Goal: Task Accomplishment & Management: Complete application form

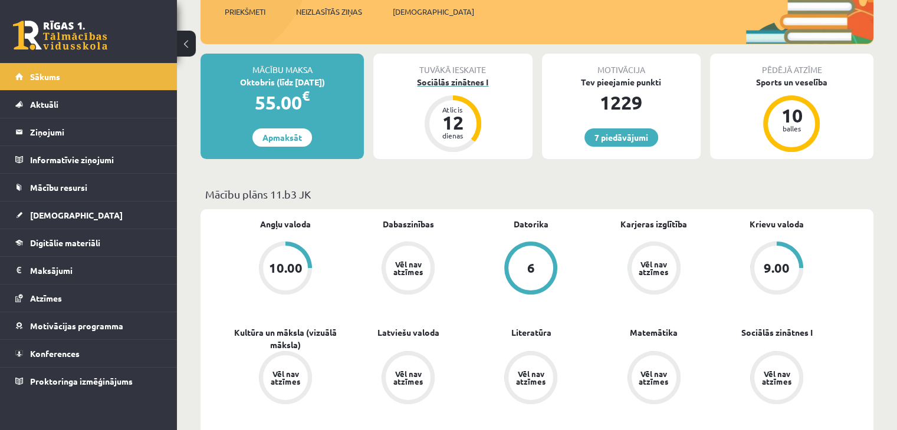
scroll to position [172, 0]
click at [73, 206] on link "[DEMOGRAPHIC_DATA]" at bounding box center [88, 215] width 147 height 27
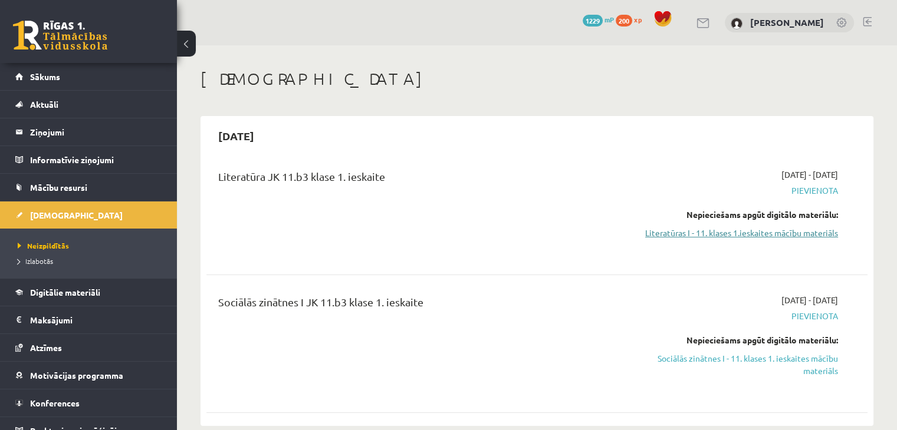
click at [801, 227] on link "Literatūras I - 11. klases 1.ieskaites mācību materiāls" at bounding box center [740, 233] width 195 height 12
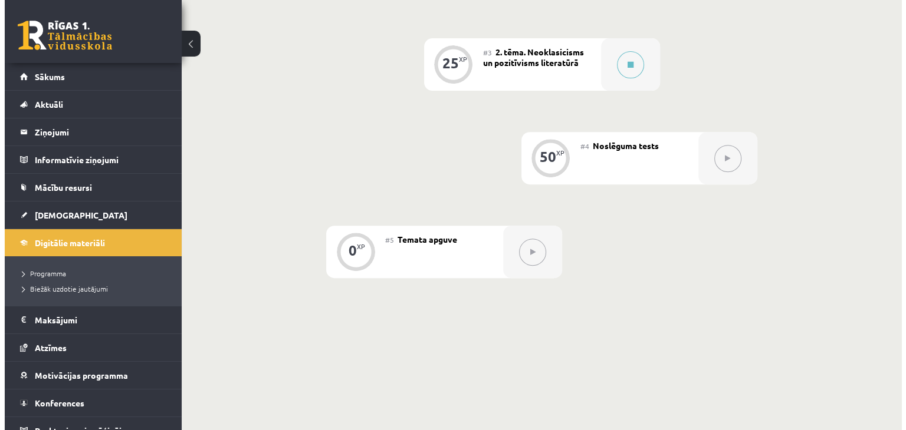
scroll to position [295, 0]
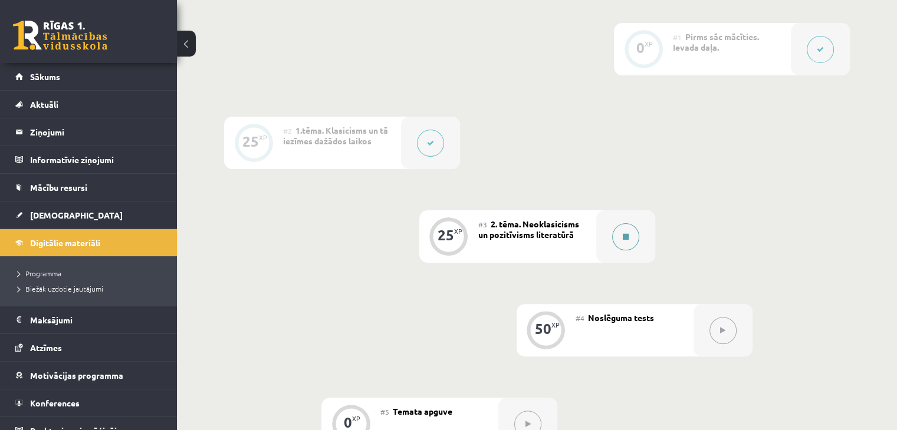
click at [630, 248] on button at bounding box center [625, 236] width 27 height 27
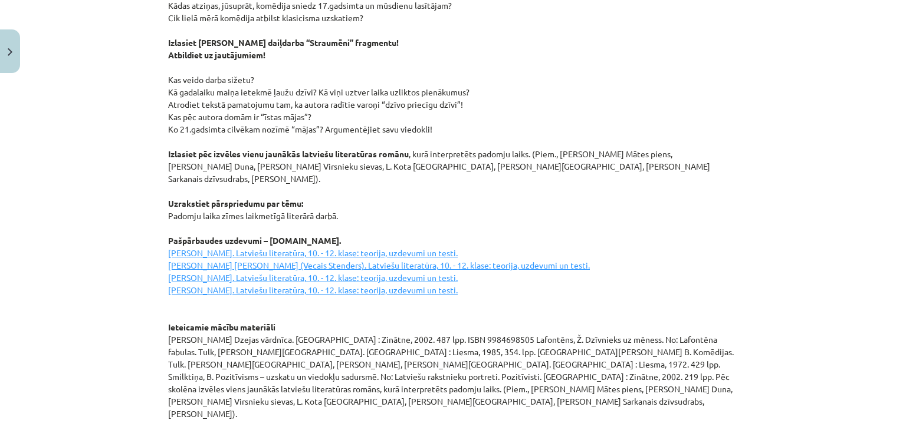
scroll to position [1539, 0]
click at [195, 231] on p "Izlasiet Moljēra lugas “Skopulis” fragmentu! Atbildiet uz jautājumiem! Raksturo…" at bounding box center [453, 153] width 570 height 532
click at [182, 246] on u "[PERSON_NAME]. Latviešu literatūra, 10. - 12. klase: teorija, uzdevumi un testi…" at bounding box center [379, 270] width 422 height 48
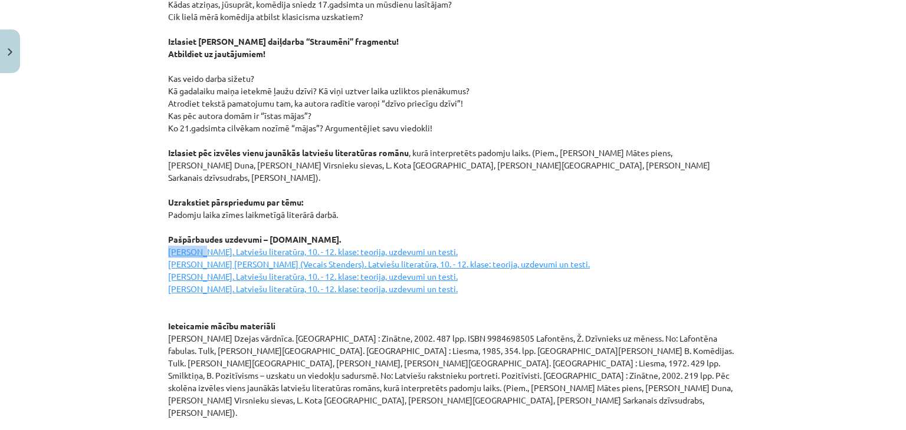
click at [182, 246] on u "[PERSON_NAME]. Latviešu literatūra, 10. - 12. klase: teorija, uzdevumi un testi…" at bounding box center [379, 270] width 422 height 48
click at [168, 246] on u "[PERSON_NAME]. Latviešu literatūra, 10. - 12. klase: teorija, uzdevumi un testi…" at bounding box center [379, 270] width 422 height 48
drag, startPoint x: 163, startPoint y: 225, endPoint x: 478, endPoint y: 223, distance: 314.9
click at [478, 246] on u "[PERSON_NAME]. Latviešu literatūra, 10. - 12. klase: teorija, uzdevumi un testi…" at bounding box center [379, 270] width 422 height 48
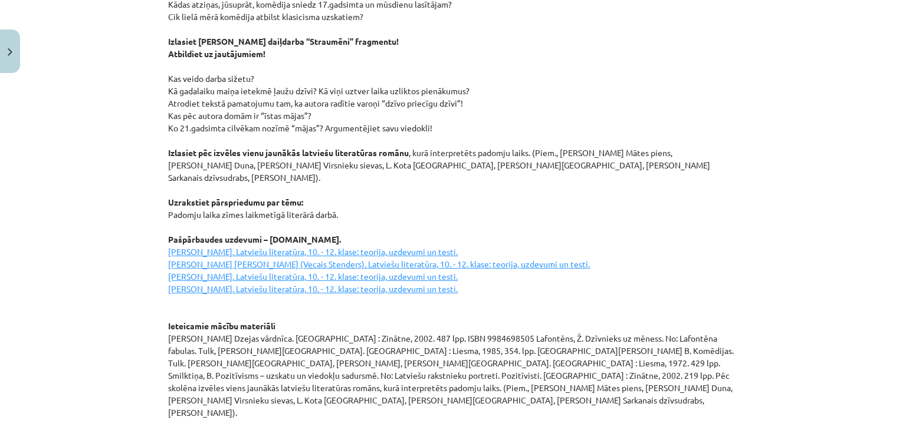
copy u "[PERSON_NAME]. Latviešu literatūra, 10. - 12. klase: teorija, uzdevumi un testi."
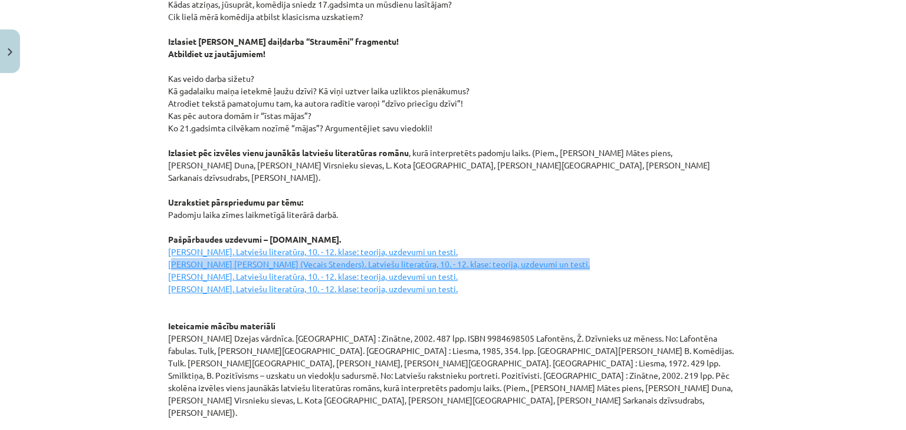
drag, startPoint x: 165, startPoint y: 239, endPoint x: 558, endPoint y: 235, distance: 393.3
click at [558, 235] on p "Izlasiet Moljēra lugas “Skopulis” fragmentu! Atbildiet uz jautājumiem! Raksturo…" at bounding box center [453, 153] width 570 height 532
copy u "[PERSON_NAME] [PERSON_NAME] (Vecais Stenders). Latviešu literatūra, 10. - 12. k…"
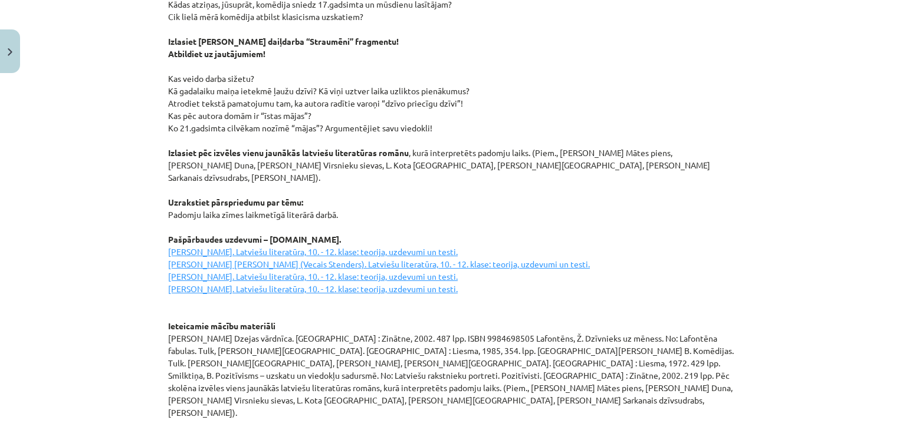
click at [571, 225] on p "Izlasiet Moljēra lugas “Skopulis” fragmentu! Atbildiet uz jautājumiem! Raksturo…" at bounding box center [453, 153] width 570 height 532
drag, startPoint x: 165, startPoint y: 251, endPoint x: 440, endPoint y: 248, distance: 276.0
click at [440, 248] on u "[PERSON_NAME]. Latviešu literatūra, 10. - 12. klase: teorija, uzdevumi un testi…" at bounding box center [379, 270] width 422 height 48
copy u "[PERSON_NAME]. Latviešu literatūra, 10. - 12. klase: teorija, uzdevumi un testi."
drag, startPoint x: 163, startPoint y: 264, endPoint x: 443, endPoint y: 259, distance: 279.6
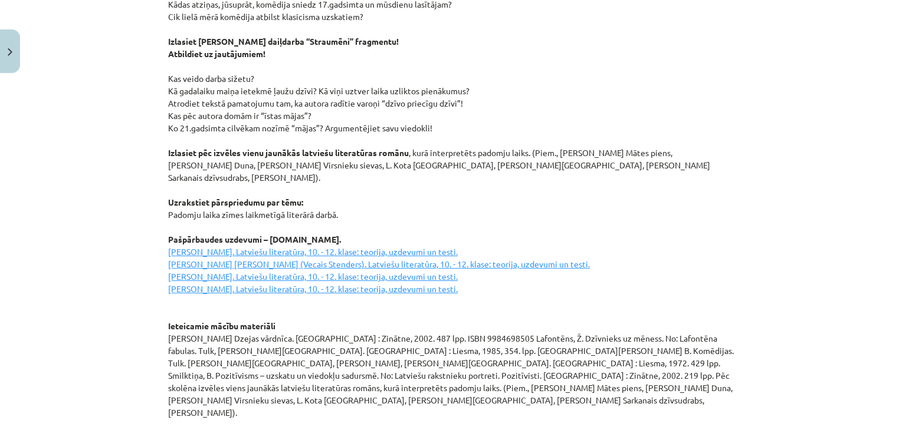
click at [443, 259] on p "Izlasiet Moljēra lugas “Skopulis” fragmentu! Atbildiet uz jautājumiem! Raksturo…" at bounding box center [453, 153] width 570 height 532
copy u "[PERSON_NAME]. Latviešu literatūra, 10. - 12. klase: teorija, uzdevumi un testi."
click at [443, 259] on p "Izlasiet Moljēra lugas “Skopulis” fragmentu! Atbildiet uz jautājumiem! Raksturo…" at bounding box center [453, 153] width 570 height 532
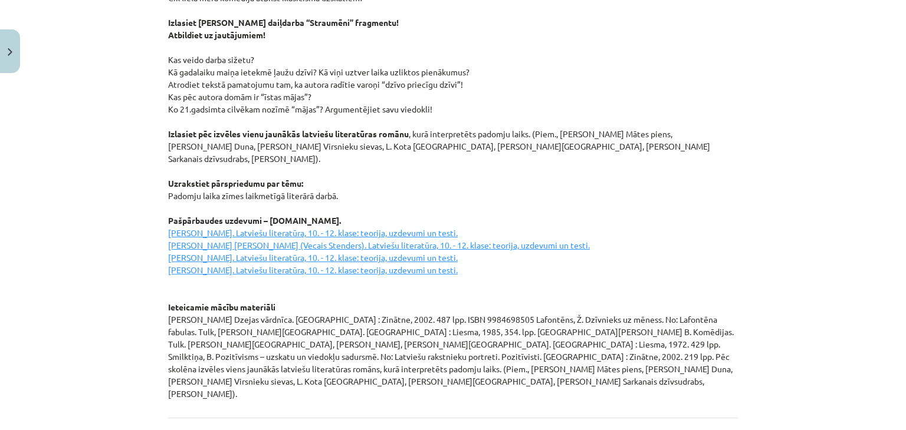
scroll to position [1614, 0]
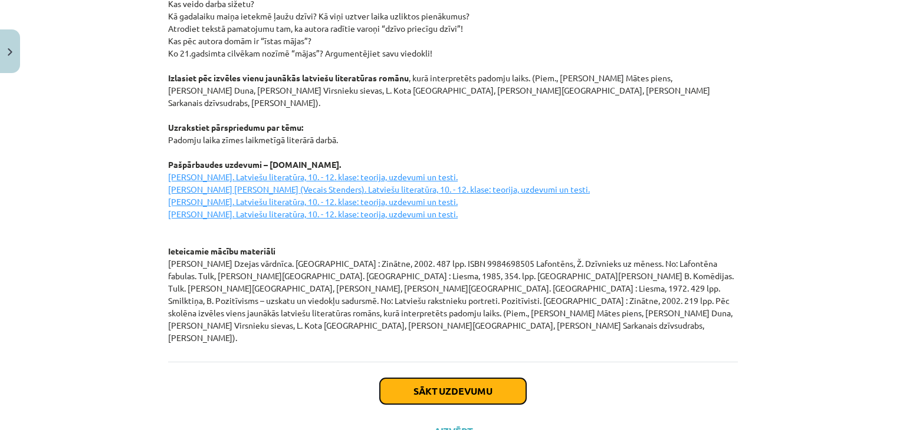
click at [463, 379] on button "Sākt uzdevumu" at bounding box center [453, 392] width 146 height 26
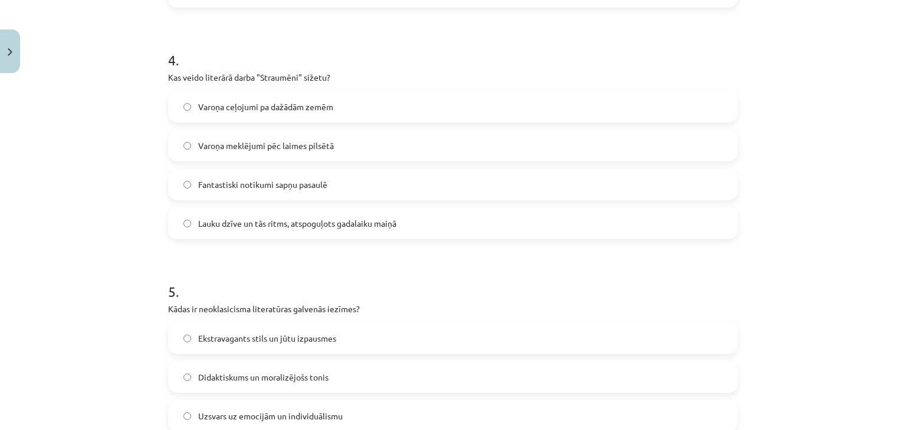
scroll to position [1076, 0]
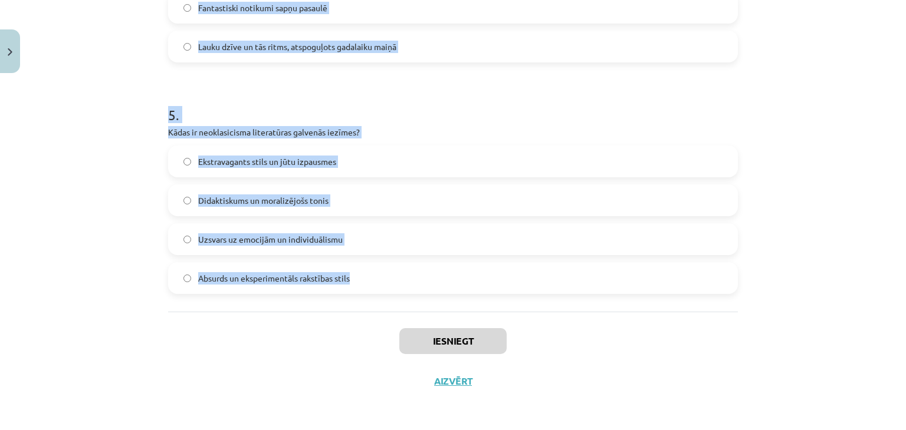
drag, startPoint x: 165, startPoint y: 265, endPoint x: 359, endPoint y: 268, distance: 194.0
copy form "1 . Kurš no šiem darbiem ir [PERSON_NAME] ([PERSON_NAME]) sarakstīts? "[PERSON_…"
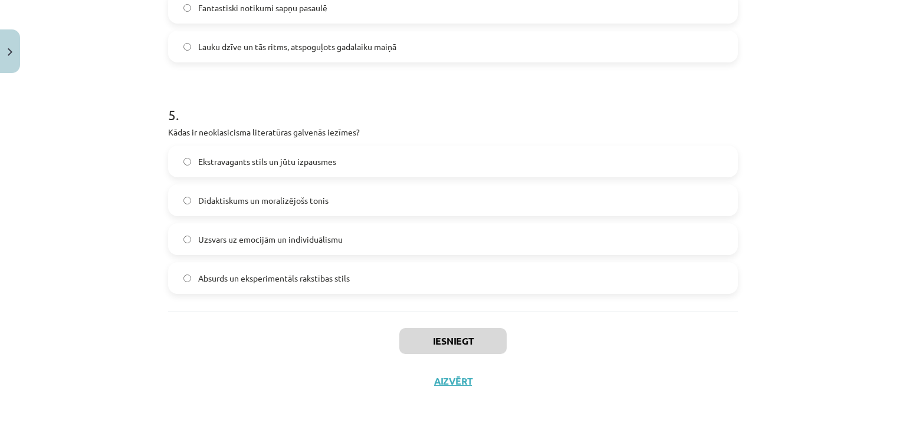
click at [320, 351] on div "Iesniegt Aizvērt" at bounding box center [453, 353] width 570 height 83
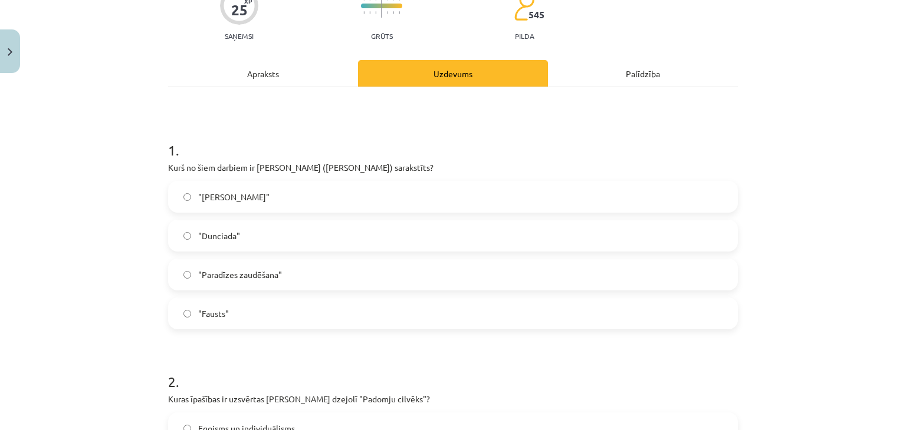
scroll to position [151, 0]
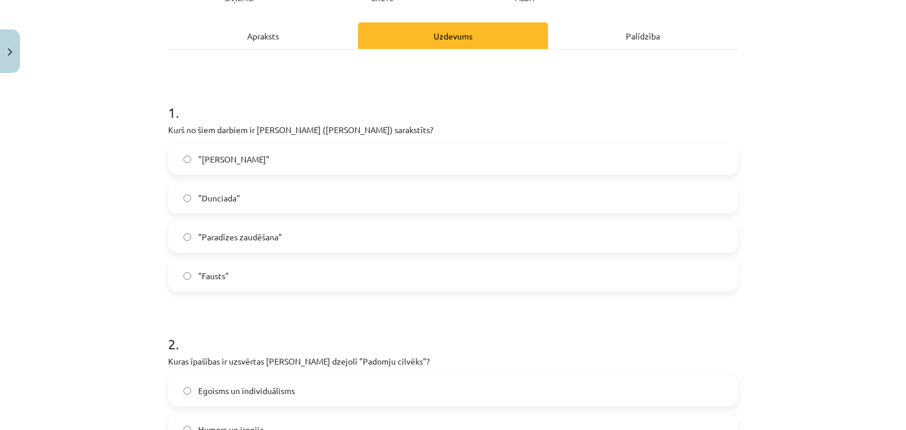
click at [286, 189] on label ""Dunciada"" at bounding box center [452, 197] width 567 height 29
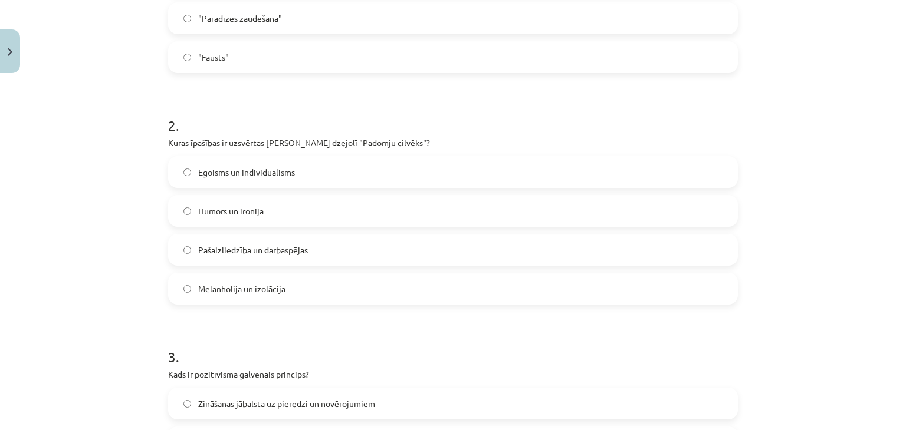
scroll to position [370, 0]
click at [300, 241] on label "Pašaizliedzība un darbaspējas" at bounding box center [452, 249] width 567 height 29
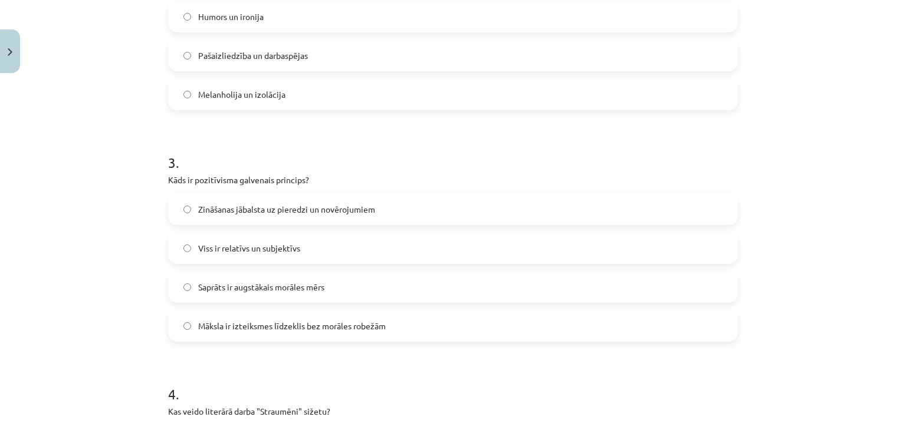
scroll to position [599, 0]
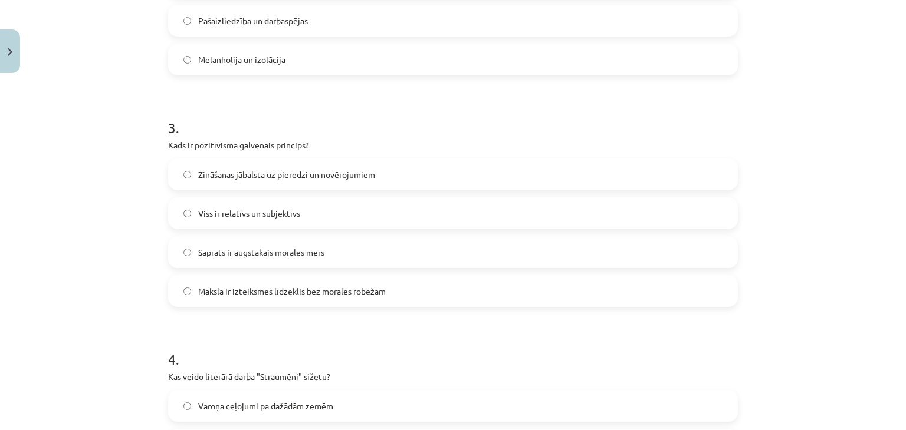
click at [243, 181] on label "Zināšanas jābalsta uz pieredzi un novērojumiem" at bounding box center [452, 174] width 567 height 29
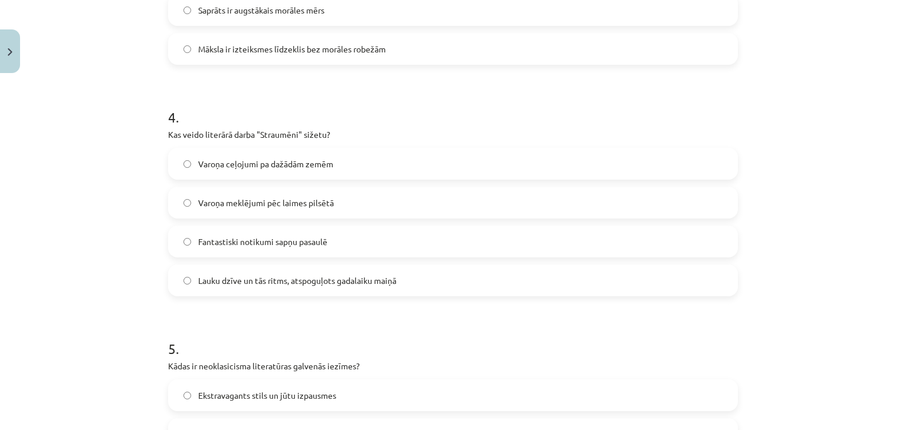
scroll to position [843, 0]
click at [271, 280] on span "Lauku dzīve un tās ritms, atspoguļots gadalaiku maiņā" at bounding box center [297, 280] width 198 height 12
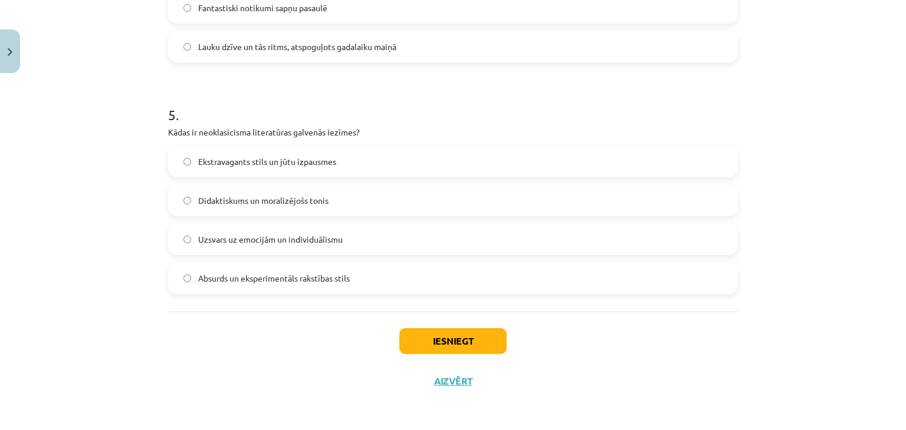
click at [282, 200] on span "Didaktiskums un moralizējošs tonis" at bounding box center [263, 201] width 130 height 12
click at [427, 343] on button "Iesniegt" at bounding box center [452, 341] width 107 height 26
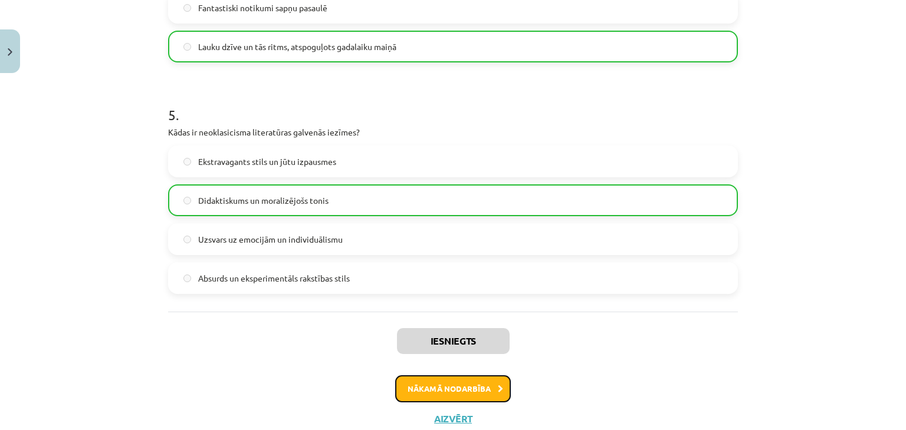
click at [448, 381] on button "Nākamā nodarbība" at bounding box center [453, 389] width 116 height 27
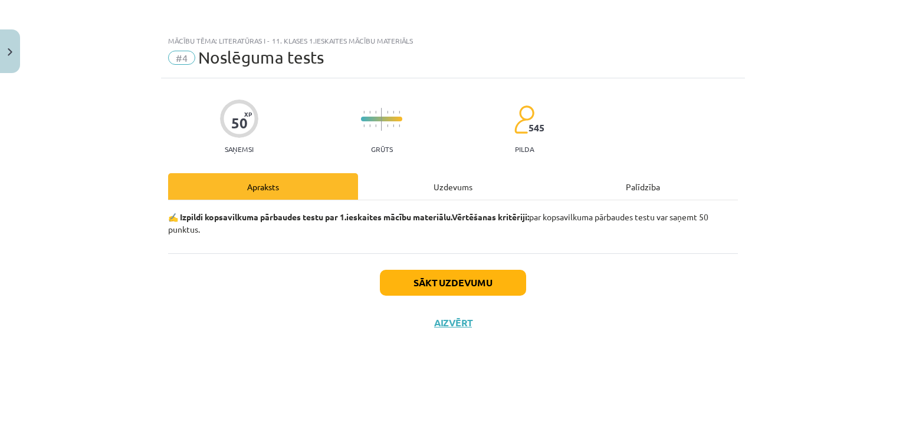
scroll to position [0, 0]
click at [514, 284] on button "Sākt uzdevumu" at bounding box center [453, 283] width 146 height 26
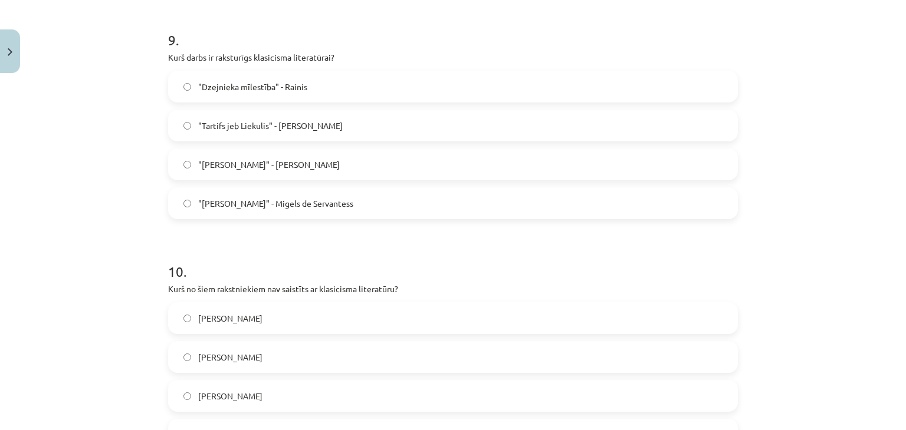
scroll to position [2234, 0]
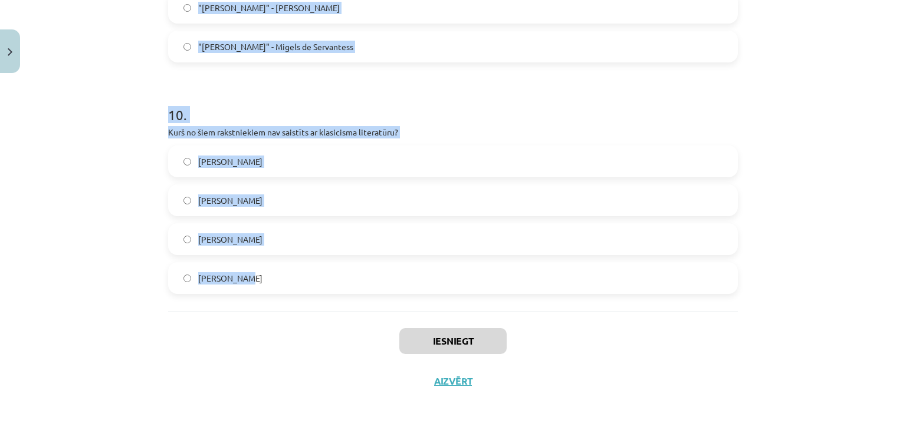
drag, startPoint x: 165, startPoint y: 127, endPoint x: 333, endPoint y: 268, distance: 219.8
copy form "6 . Lore ip dol sitametc adipisci elitsedd eiusmod tempori utlabo, etdo magnaal…"
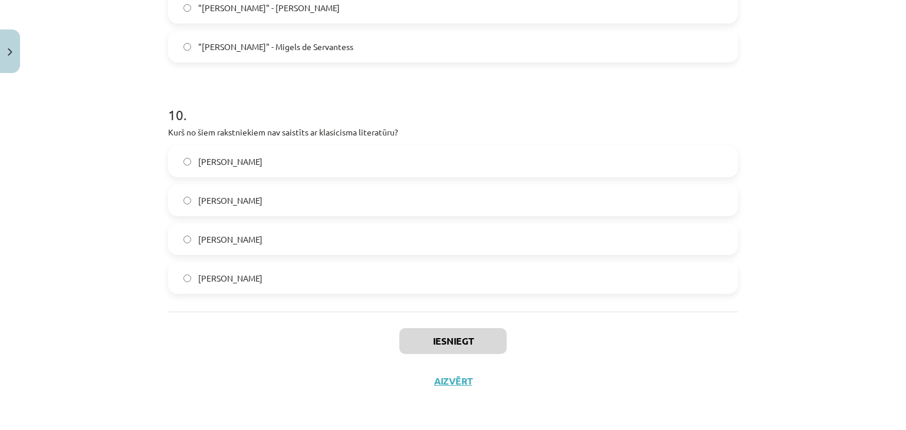
click at [274, 331] on div "Iesniegt Aizvērt" at bounding box center [453, 353] width 570 height 83
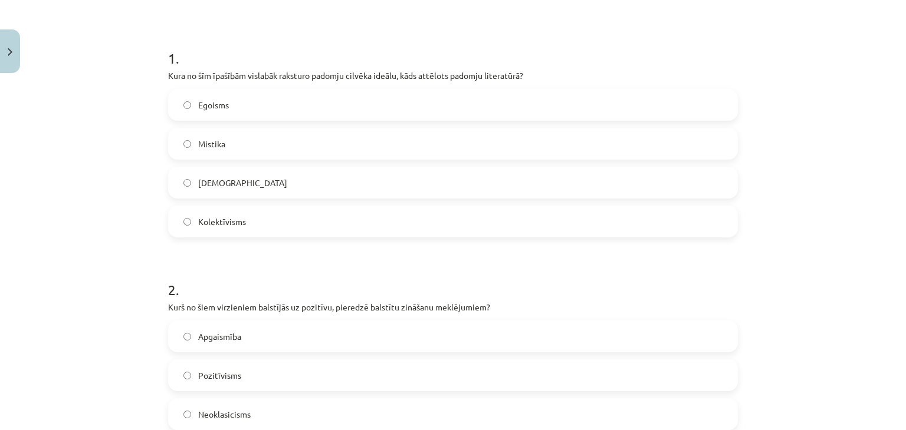
scroll to position [185, 0]
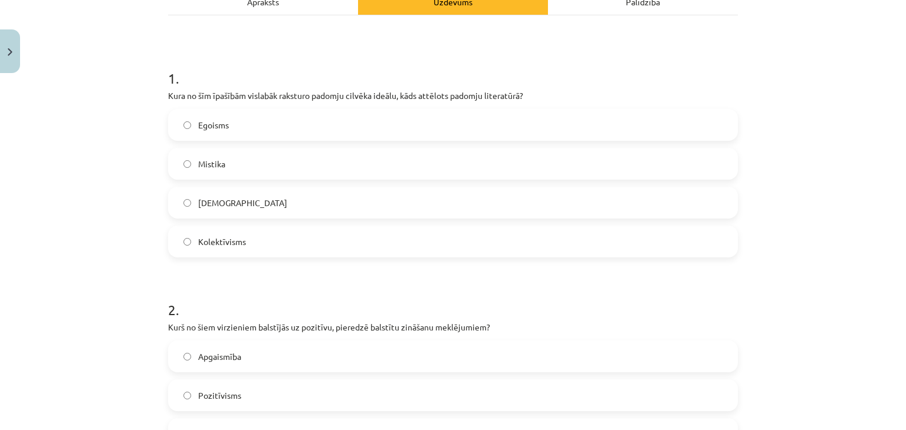
click at [245, 230] on label "Kolektīvisms" at bounding box center [452, 241] width 567 height 29
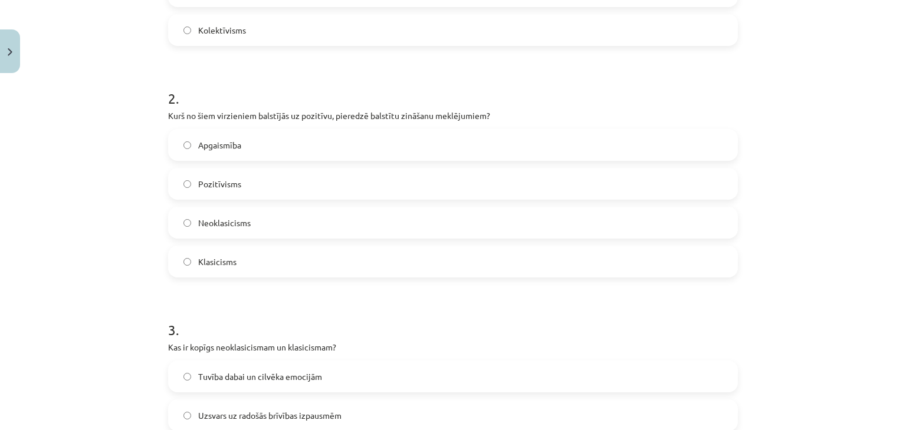
click at [257, 194] on label "Pozitīvisms" at bounding box center [452, 183] width 567 height 29
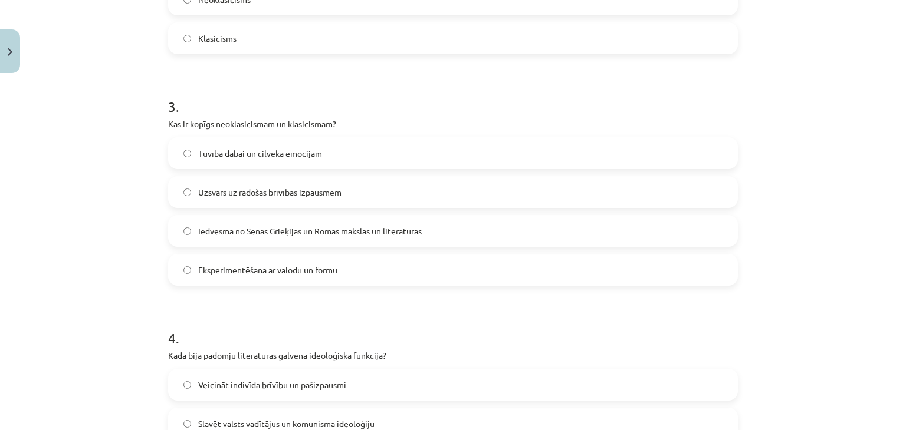
scroll to position [621, 0]
click at [216, 226] on span "Iedvesma no Senās Grieķijas un Romas mākslas un literatūras" at bounding box center [309, 231] width 223 height 12
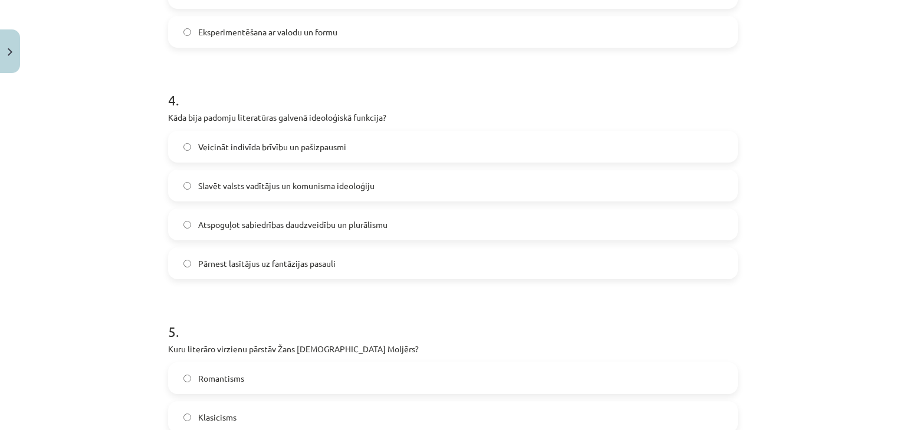
scroll to position [859, 0]
click at [226, 185] on span "Slavēt valsts vadītājus un komunisma ideoloģiju" at bounding box center [286, 185] width 176 height 12
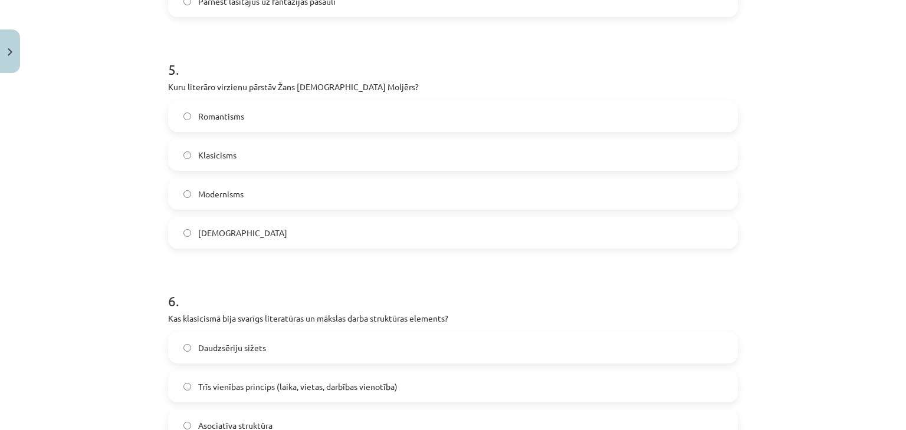
scroll to position [1122, 0]
click at [208, 147] on label "Klasicisms" at bounding box center [452, 154] width 567 height 29
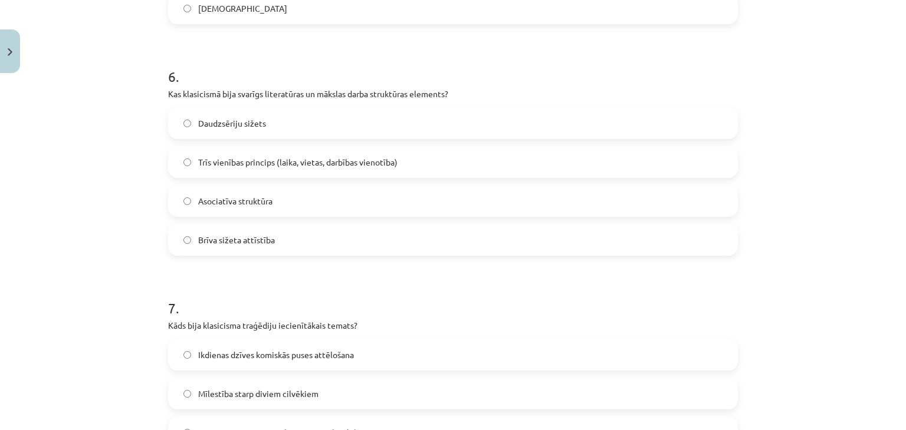
scroll to position [1354, 0]
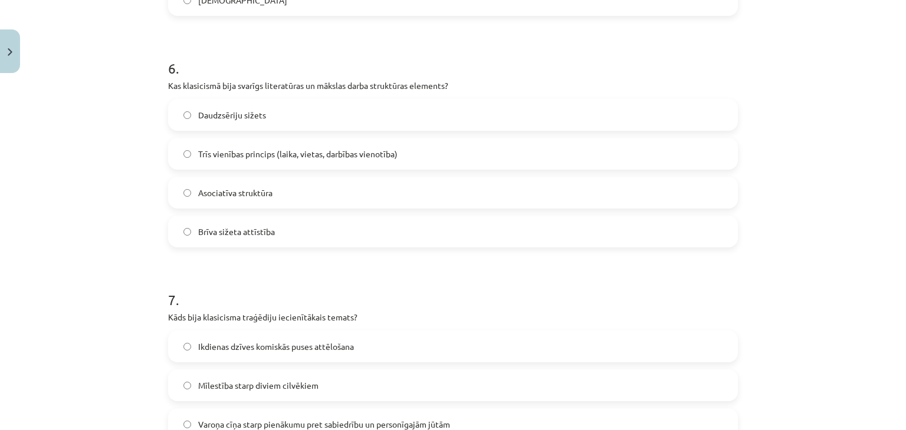
click at [233, 160] on label "Trīs vienības princips (laika, vietas, darbības vienotība)" at bounding box center [452, 153] width 567 height 29
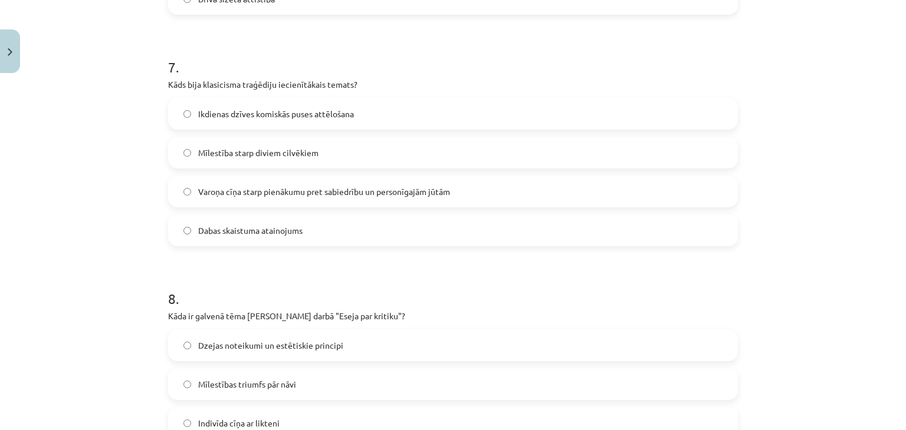
scroll to position [1587, 0]
click at [223, 193] on span "Varoņa cīņa starp pienākumu pret sabiedrību un personīgajām jūtām" at bounding box center [324, 191] width 252 height 12
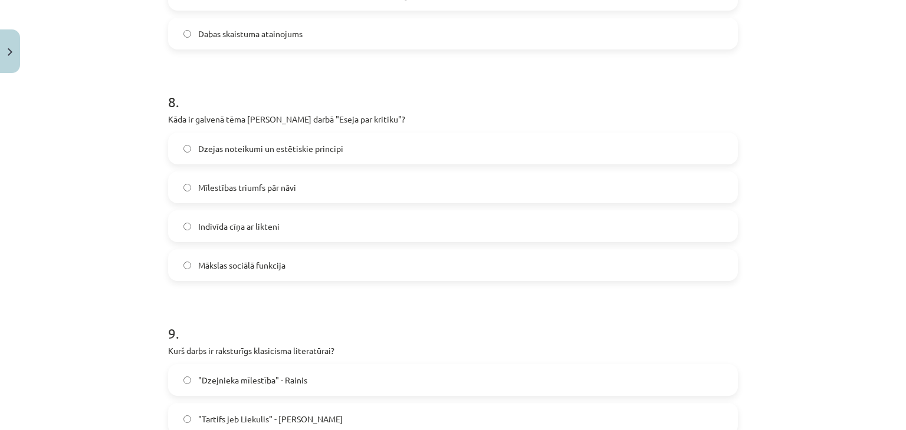
scroll to position [1823, 0]
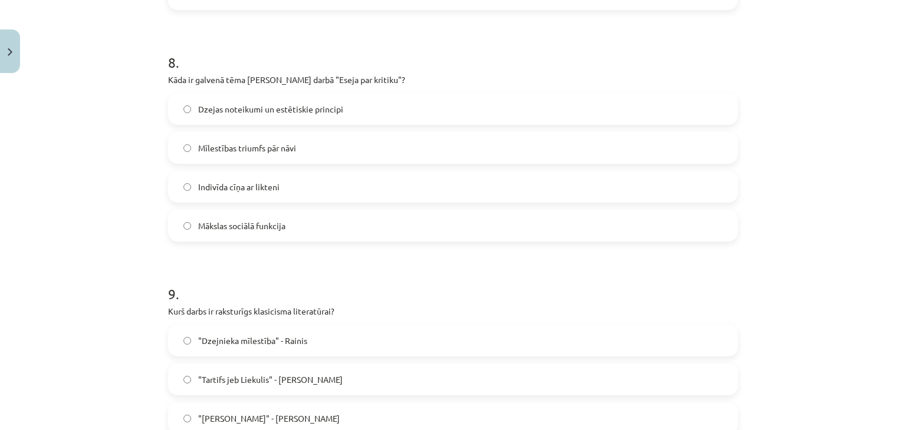
click at [257, 106] on span "Dzejas noteikumi un estētiskie principi" at bounding box center [270, 109] width 145 height 12
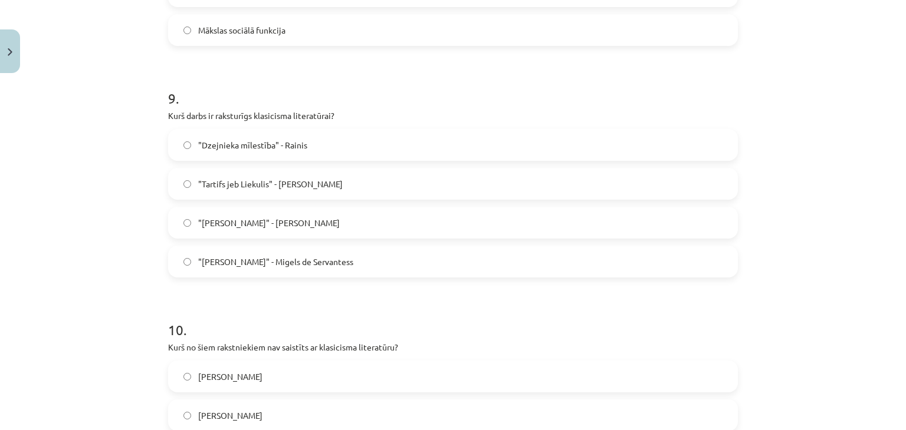
scroll to position [2020, 0]
click at [214, 180] on span ""Tartifs jeb Liekulis" - [PERSON_NAME]" at bounding box center [270, 183] width 144 height 12
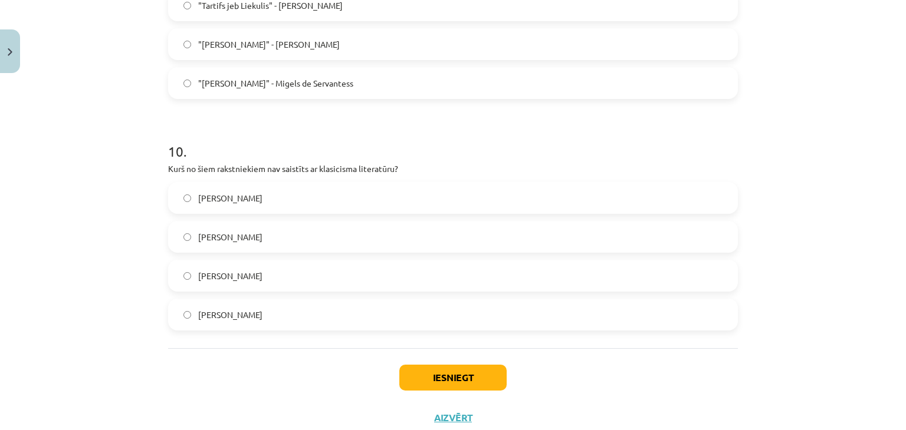
scroll to position [2198, 0]
click at [236, 313] on label "[PERSON_NAME]" at bounding box center [452, 314] width 567 height 29
click at [449, 364] on button "Iesniegt" at bounding box center [452, 377] width 107 height 26
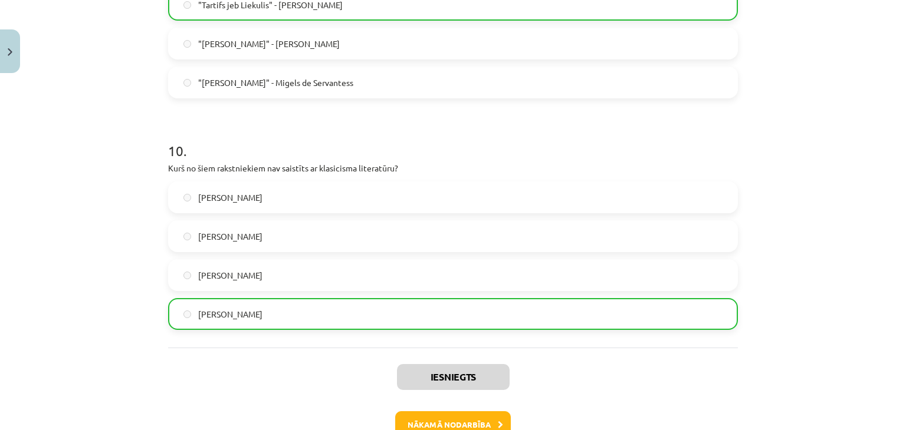
scroll to position [2271, 0]
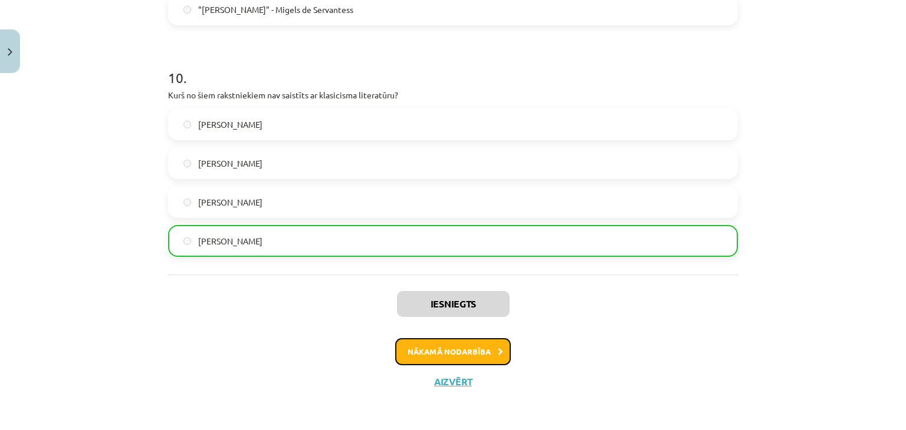
click at [453, 357] on button "Nākamā nodarbība" at bounding box center [453, 351] width 116 height 27
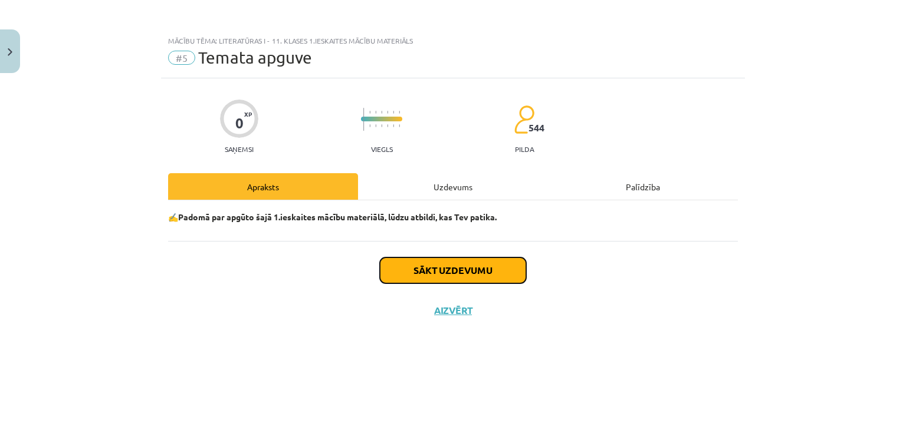
click at [467, 273] on button "Sākt uzdevumu" at bounding box center [453, 271] width 146 height 26
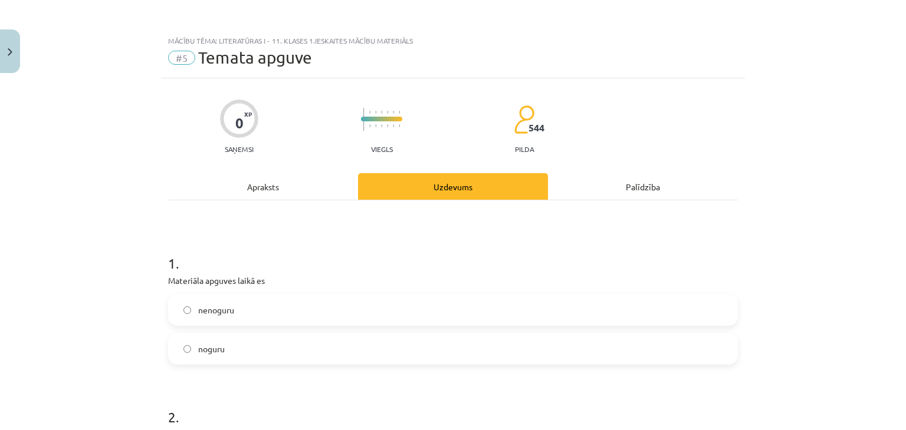
click at [374, 317] on label "nenoguru" at bounding box center [452, 309] width 567 height 29
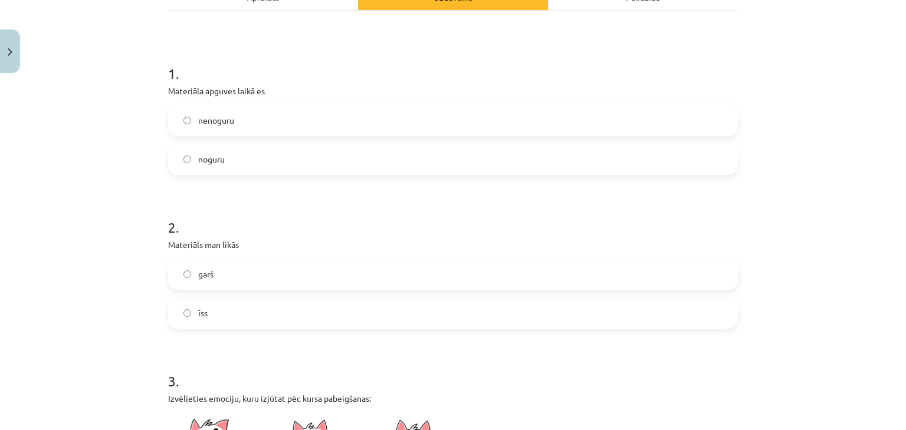
scroll to position [191, 0]
click at [340, 306] on label "īss" at bounding box center [452, 311] width 567 height 29
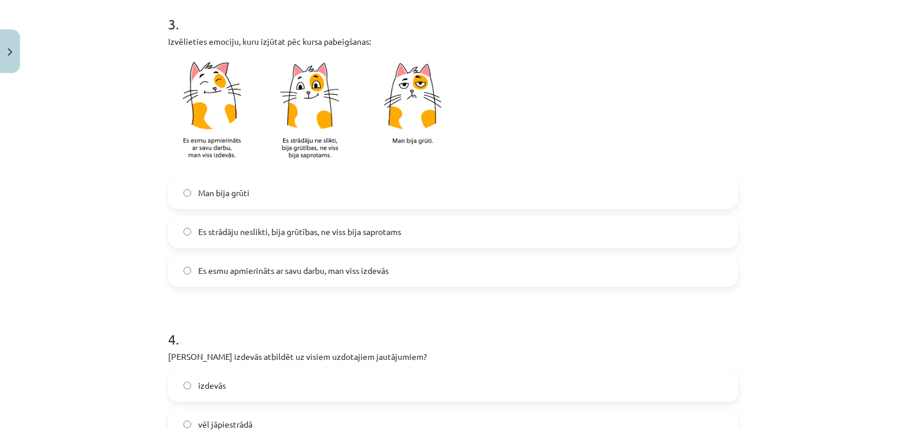
scroll to position [550, 0]
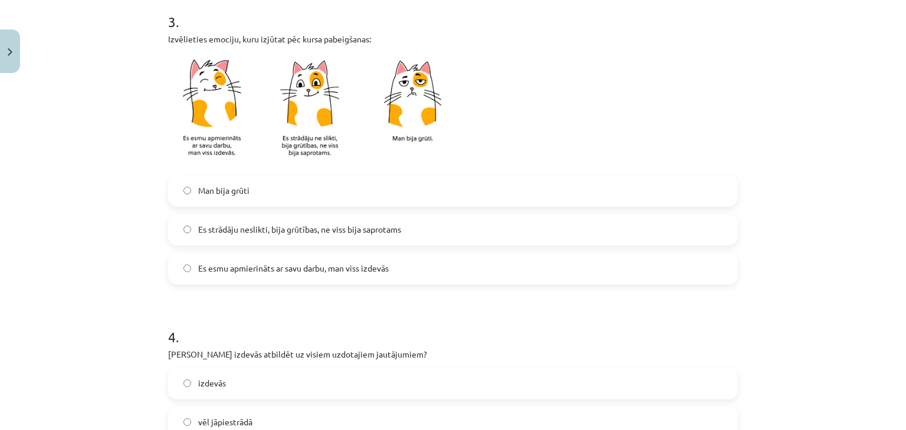
click at [361, 227] on span "Es strādāju neslikti, bija grūtības, ne viss bija saprotams" at bounding box center [299, 229] width 203 height 12
click at [341, 259] on label "Es esmu apmierināts ar savu darbu, man viss izdevās" at bounding box center [452, 268] width 567 height 29
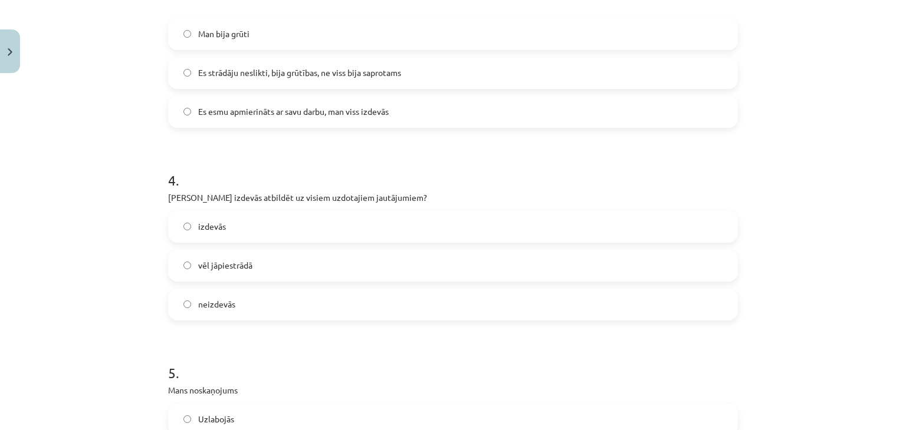
scroll to position [708, 0]
click at [333, 218] on label "izdevās" at bounding box center [452, 225] width 567 height 29
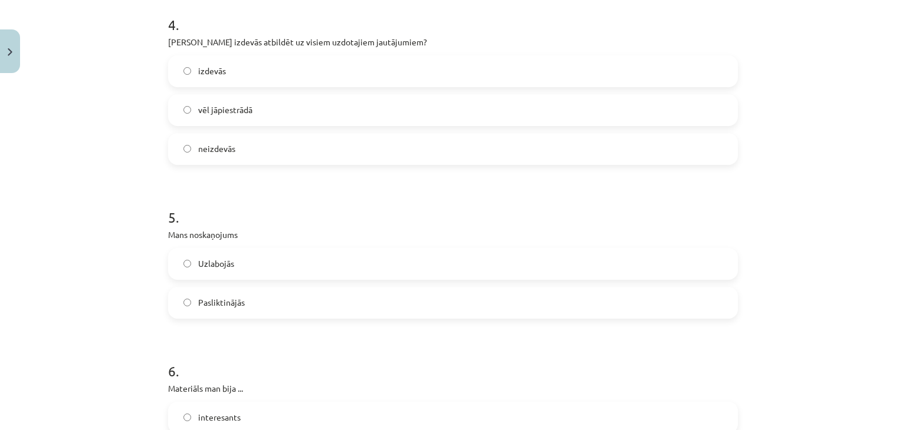
scroll to position [863, 0]
click at [285, 265] on label "Uzlabojās" at bounding box center [452, 262] width 567 height 29
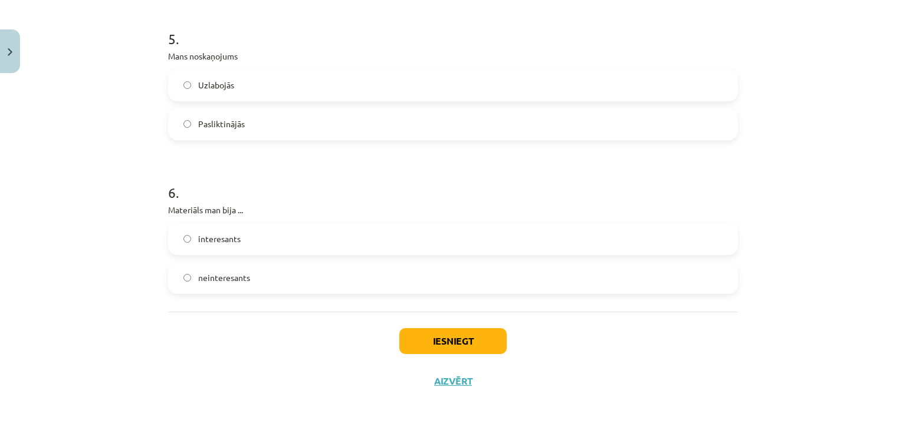
click at [297, 242] on label "interesants" at bounding box center [452, 239] width 567 height 29
click at [418, 341] on button "Iesniegt" at bounding box center [452, 341] width 107 height 26
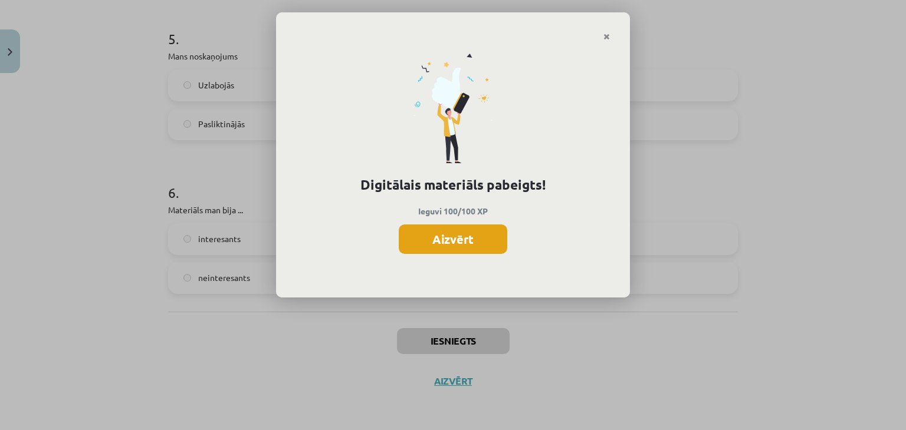
click at [477, 235] on button "Aizvērt" at bounding box center [453, 239] width 108 height 29
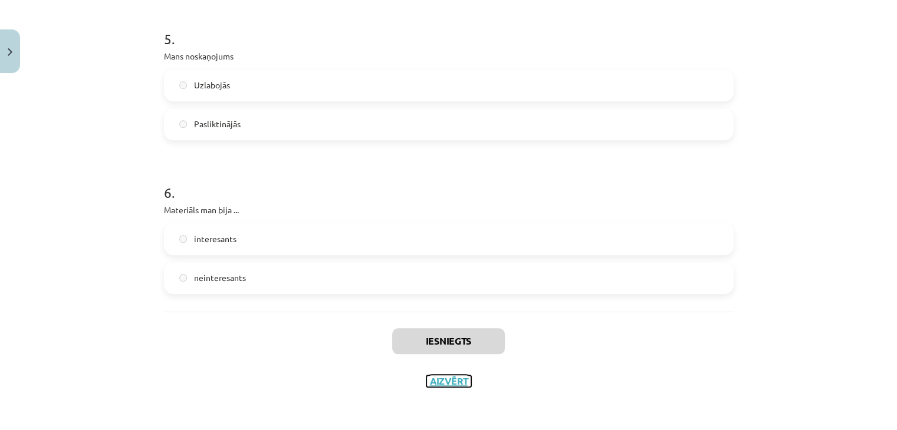
click at [447, 382] on button "Aizvērt" at bounding box center [448, 382] width 45 height 12
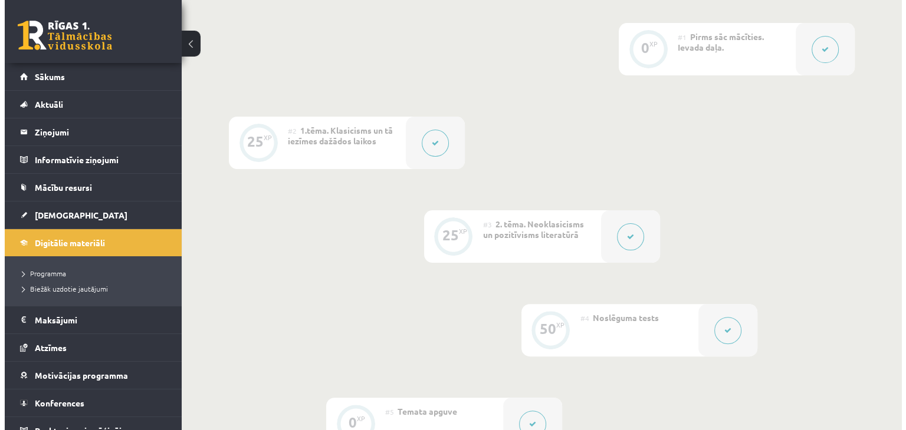
scroll to position [0, 0]
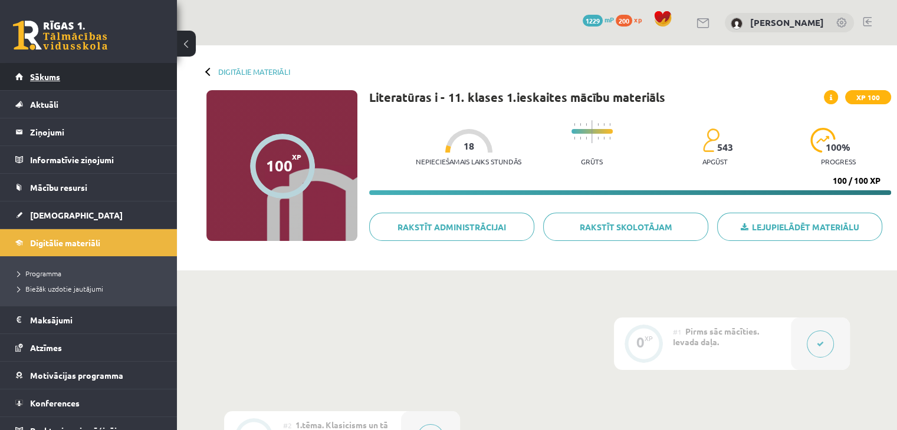
click at [75, 83] on link "Sākums" at bounding box center [88, 76] width 147 height 27
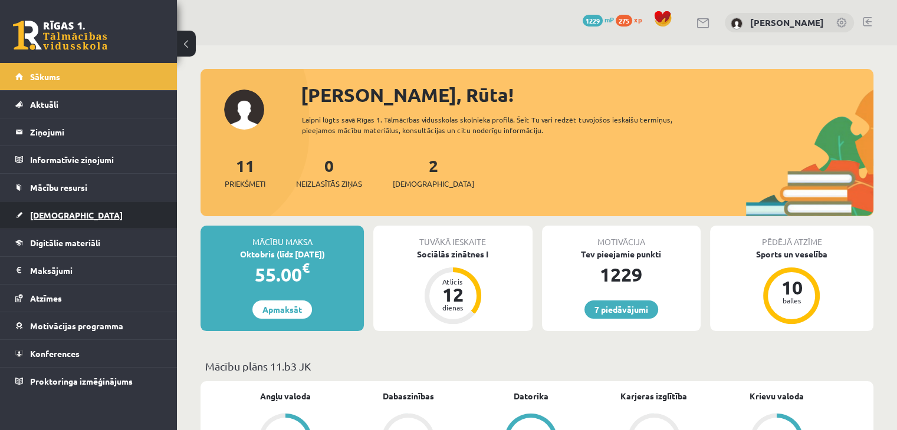
click at [58, 213] on span "[DEMOGRAPHIC_DATA]" at bounding box center [76, 215] width 93 height 11
